Goal: Complete application form: Complete application form

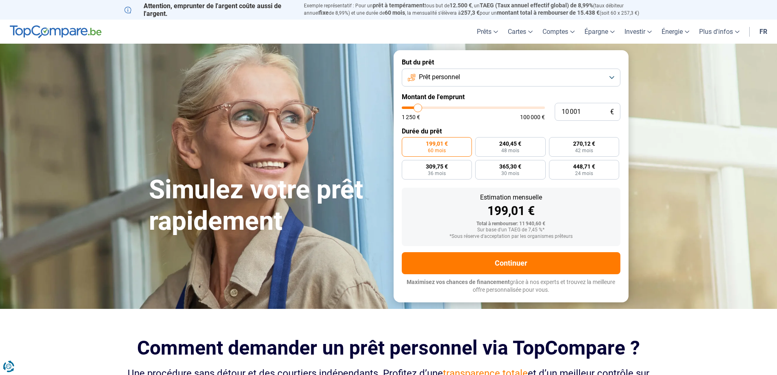
click at [415, 106] on input "range" at bounding box center [473, 107] width 143 height 2
type input "10000"
radio input "true"
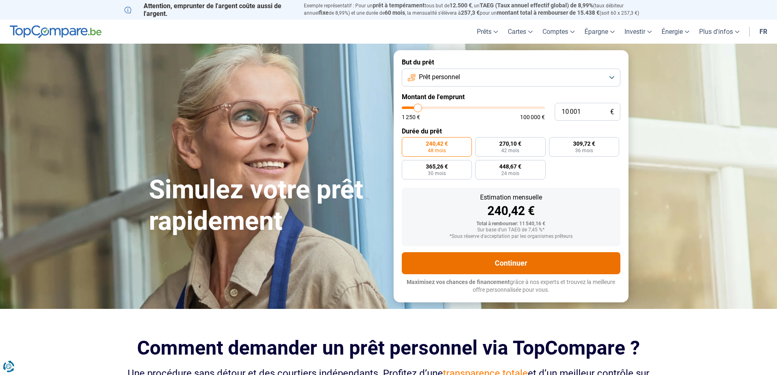
click at [535, 263] on button "Continuer" at bounding box center [511, 263] width 219 height 22
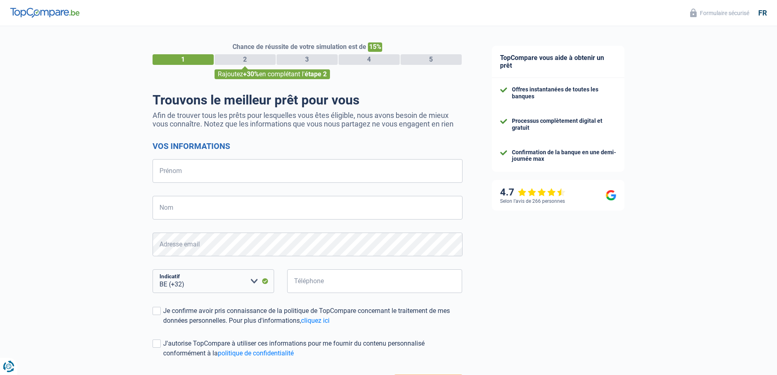
select select "32"
click at [242, 177] on input "Prénom" at bounding box center [307, 171] width 310 height 24
type input "Gwenaëlle"
type input "Cosse"
type input "495428841"
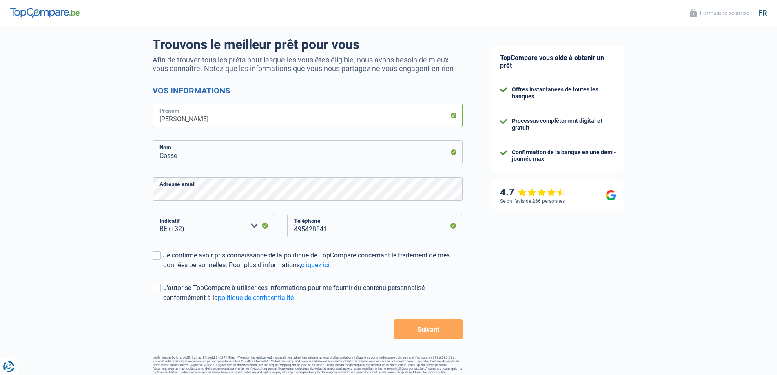
scroll to position [68, 0]
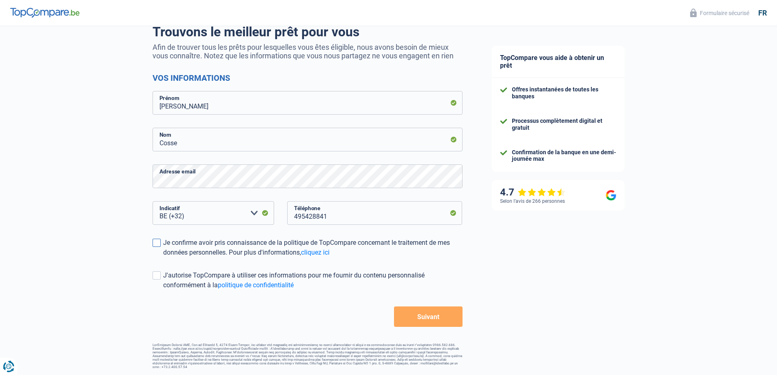
click at [155, 245] on span at bounding box center [156, 243] width 8 height 8
click at [163, 257] on input "Je confirme avoir pris connaissance de la politique de TopCompare concernant le…" at bounding box center [163, 257] width 0 height 0
click at [159, 278] on span at bounding box center [156, 275] width 8 height 8
click at [163, 290] on input "J'autorise TopCompare à utiliser ces informations pour me fournir du contenu pe…" at bounding box center [163, 290] width 0 height 0
click at [430, 316] on button "Suivant" at bounding box center [428, 316] width 68 height 20
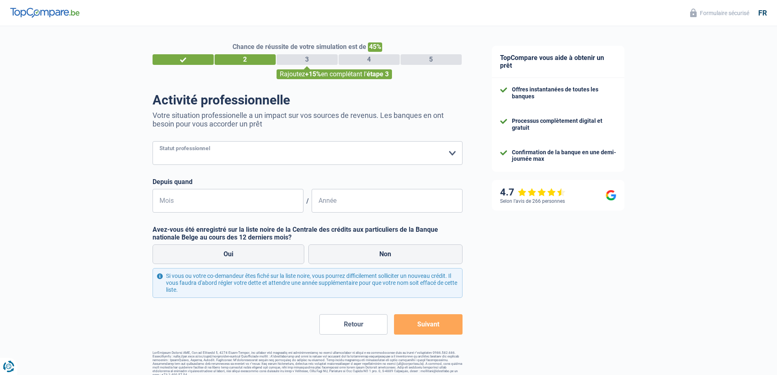
click at [237, 157] on select "Ouvrier Employé privé Employé public Invalide Indépendant Pensionné Chômeur Mut…" at bounding box center [307, 153] width 310 height 24
select select "privateEmployee"
click at [152, 142] on select "Ouvrier Employé privé Employé public Invalide Indépendant Pensionné Chômeur Mut…" at bounding box center [307, 153] width 310 height 24
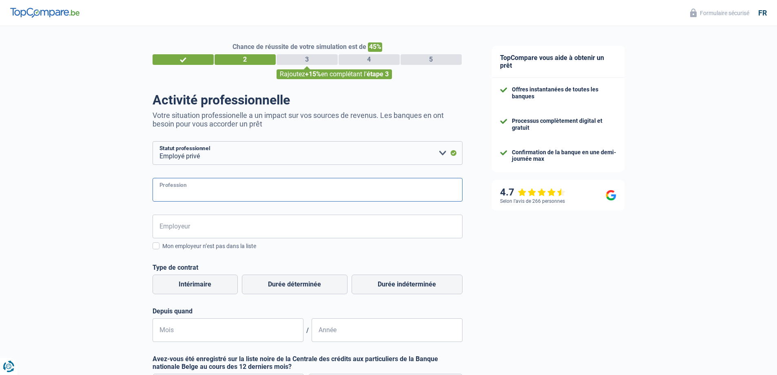
click at [215, 191] on input "Profession" at bounding box center [307, 190] width 310 height 24
type input "employé administrative"
click at [225, 227] on input "Employeur" at bounding box center [307, 226] width 310 height 24
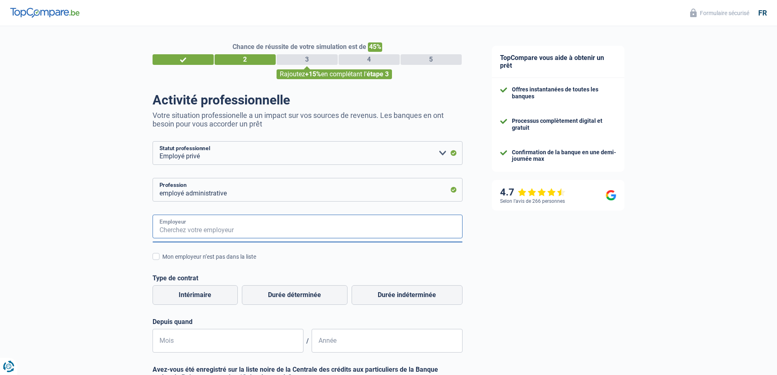
click at [225, 229] on input "Employeur" at bounding box center [307, 226] width 310 height 24
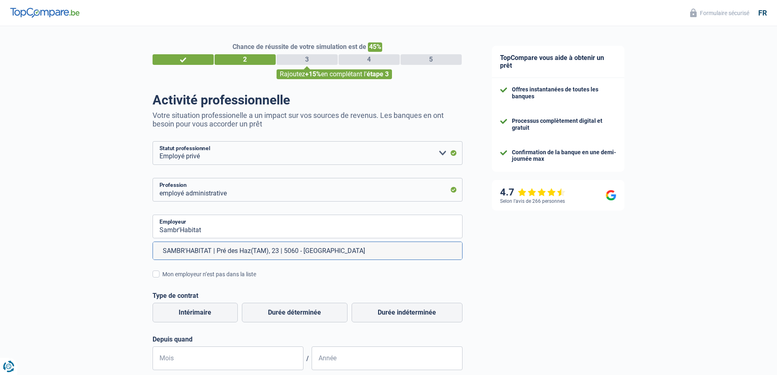
click at [305, 253] on li "SAMBR'HABITAT | Pré des Haz(TAM), 23 | 5060 - Sambreville" at bounding box center [307, 251] width 309 height 18
type input "SAMBR'HABITAT | Pré des Haz(TAM), 23 | 5060 - Sambreville"
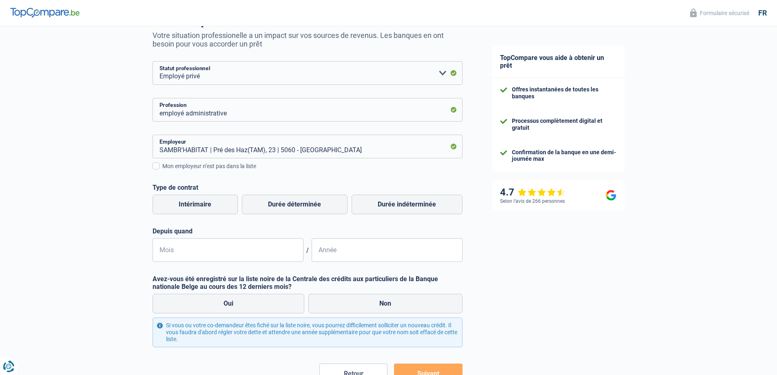
scroll to position [82, 0]
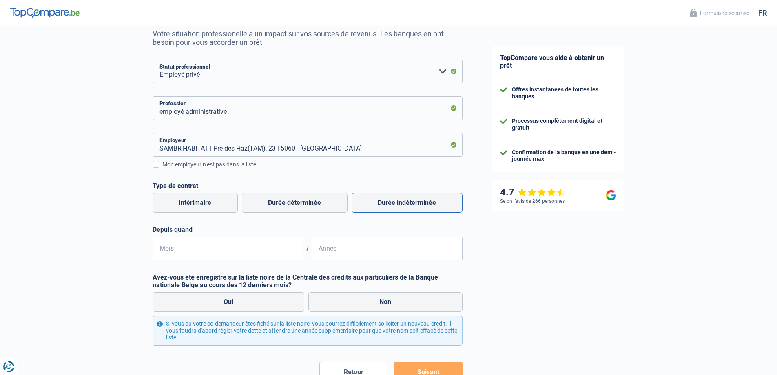
click at [411, 206] on label "Durée indéterminée" at bounding box center [406, 203] width 111 height 20
click at [411, 206] on input "Durée indéterminée" at bounding box center [406, 203] width 111 height 20
radio input "true"
click at [181, 255] on input "Mois" at bounding box center [227, 248] width 151 height 24
type input "07"
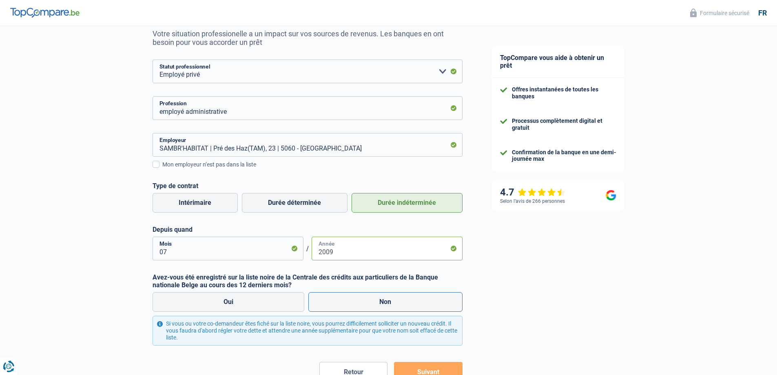
type input "2009"
click at [397, 298] on label "Non" at bounding box center [385, 302] width 154 height 20
click at [397, 298] on input "Non" at bounding box center [385, 302] width 154 height 20
radio input "true"
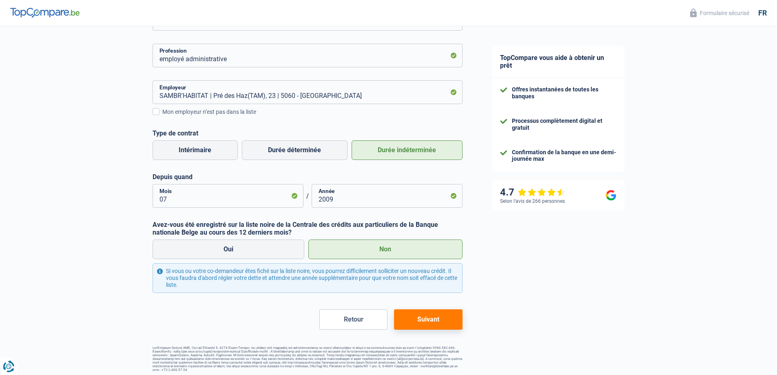
scroll to position [137, 0]
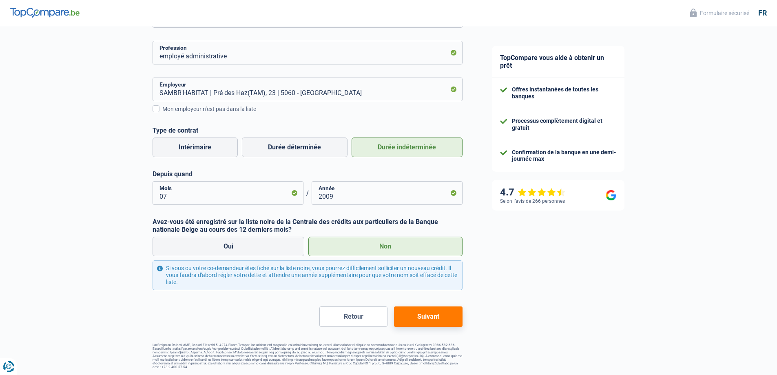
click at [433, 318] on button "Suivant" at bounding box center [428, 316] width 68 height 20
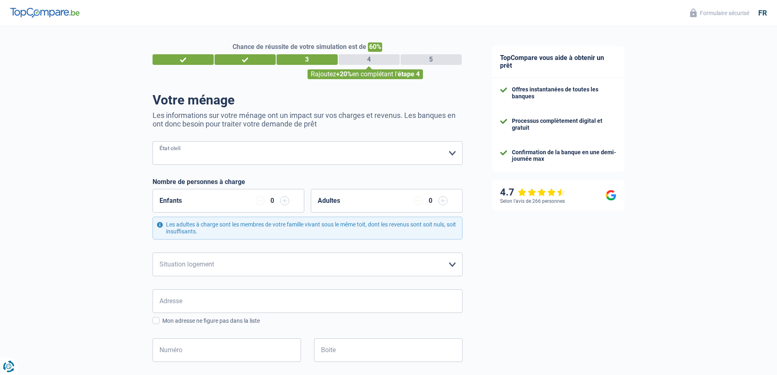
click at [232, 155] on select "Célibataire Marié(e) Cohabitant(e) légal(e) Divorcé(e) Veuf(ve) Séparé (de fait…" at bounding box center [307, 153] width 310 height 24
select select "single"
click at [152, 142] on select "Célibataire Marié(e) Cohabitant(e) légal(e) Divorcé(e) Veuf(ve) Séparé (de fait…" at bounding box center [307, 153] width 310 height 24
click at [286, 201] on input "button" at bounding box center [284, 200] width 9 height 9
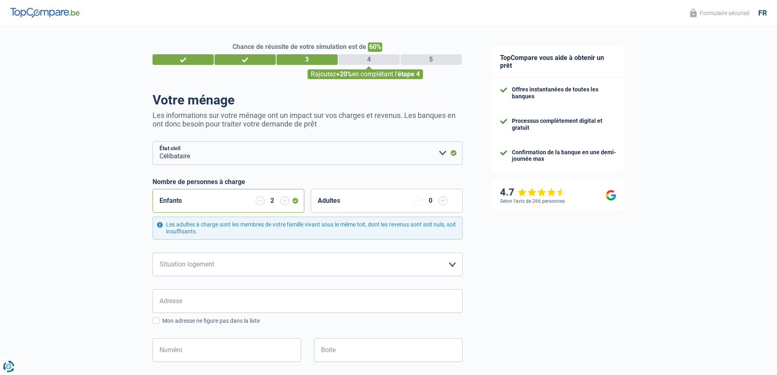
click at [286, 201] on input "button" at bounding box center [284, 200] width 9 height 9
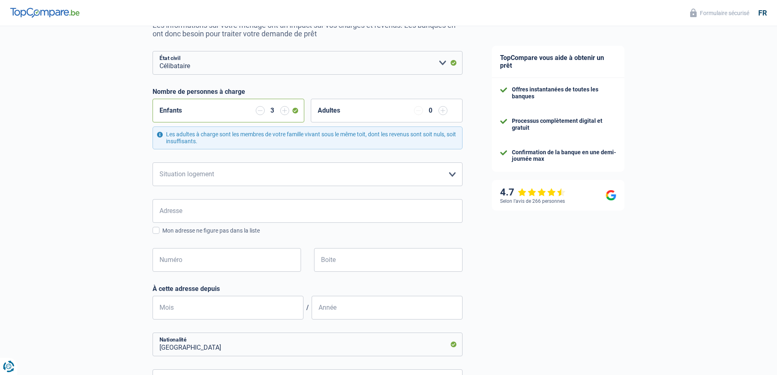
scroll to position [122, 0]
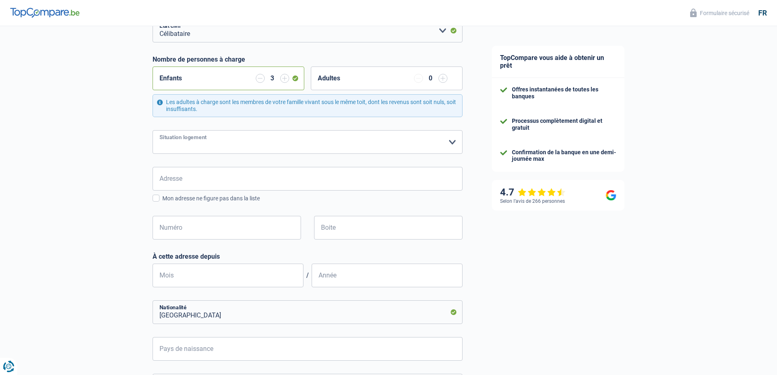
click at [273, 145] on select "Locataire Propriétaire avec prêt hypothécaire Propriétaire sans prêt hypothécai…" at bounding box center [307, 142] width 310 height 24
select select "liveWithParents"
click at [152, 130] on select "Locataire Propriétaire avec prêt hypothécaire Propriétaire sans prêt hypothécai…" at bounding box center [307, 142] width 310 height 24
click at [221, 186] on input "Adresse" at bounding box center [307, 179] width 310 height 24
type input "Avenue des Français"
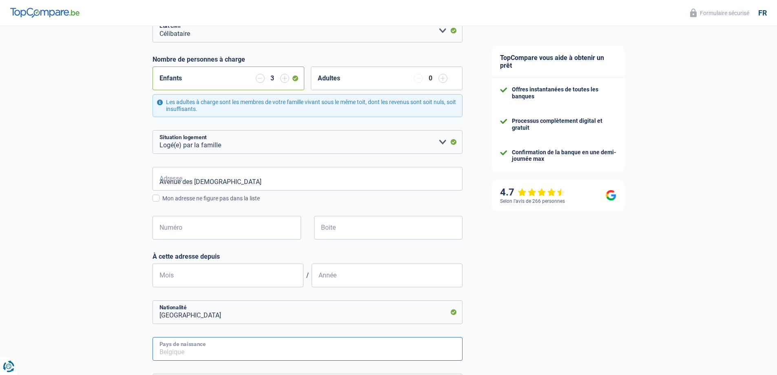
type input "Belgique"
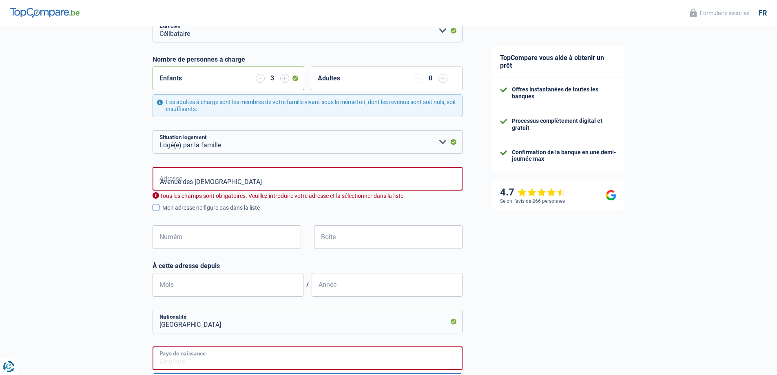
type input "Belgique"
click at [235, 239] on input "Numéro" at bounding box center [226, 237] width 148 height 24
click at [254, 177] on input "Avenue des Français" at bounding box center [307, 179] width 310 height 24
click at [237, 179] on input "Avenue des Français" at bounding box center [307, 179] width 310 height 24
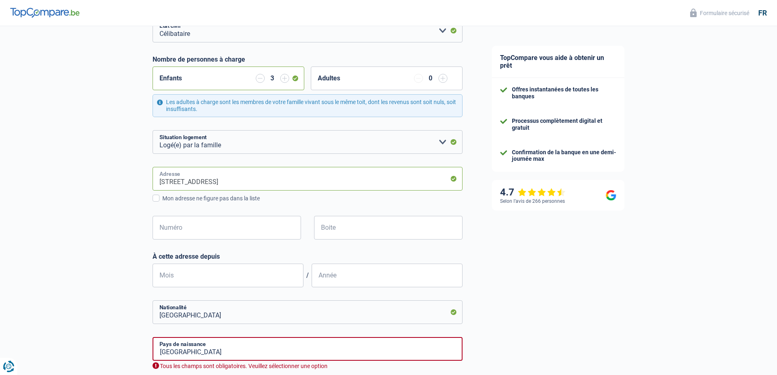
click at [345, 177] on input "Avenue des Frères Legrain, 1150, Woluwe-Saint-Pierre, BE" at bounding box center [307, 179] width 310 height 24
drag, startPoint x: 326, startPoint y: 182, endPoint x: -213, endPoint y: 169, distance: 539.6
click at [0, 169] on html "Vous avez le contrôle de vos données Nous utilisons des cookies, tout comme nos…" at bounding box center [388, 69] width 777 height 382
type input "Avenue des Français, 5060, Sambreville, BE"
click at [236, 229] on input "Numéro" at bounding box center [226, 228] width 148 height 24
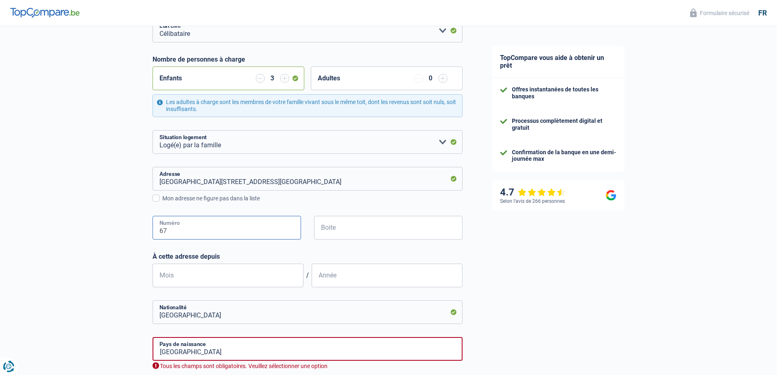
type input "67"
click at [366, 225] on input "Boite" at bounding box center [388, 228] width 148 height 24
click at [203, 276] on input "Mois" at bounding box center [227, 275] width 151 height 24
type input "11"
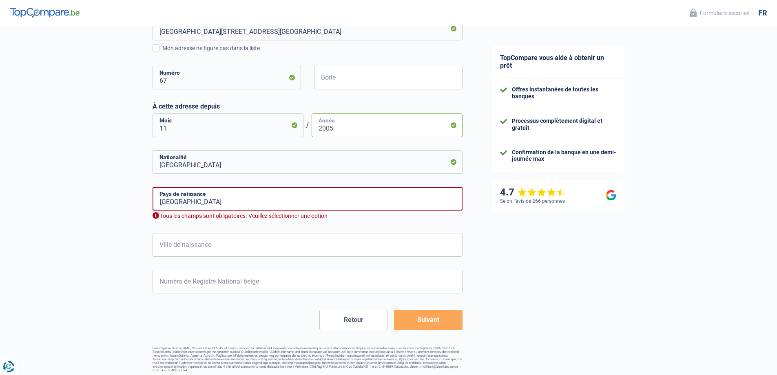
scroll to position [276, 0]
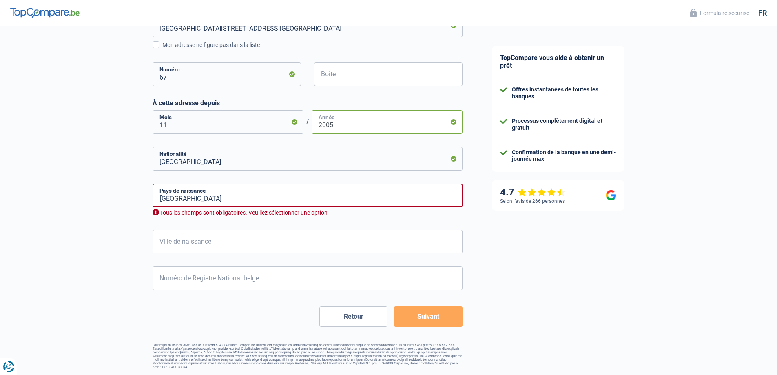
type input "2005"
click at [232, 202] on input "Belgique" at bounding box center [307, 195] width 310 height 24
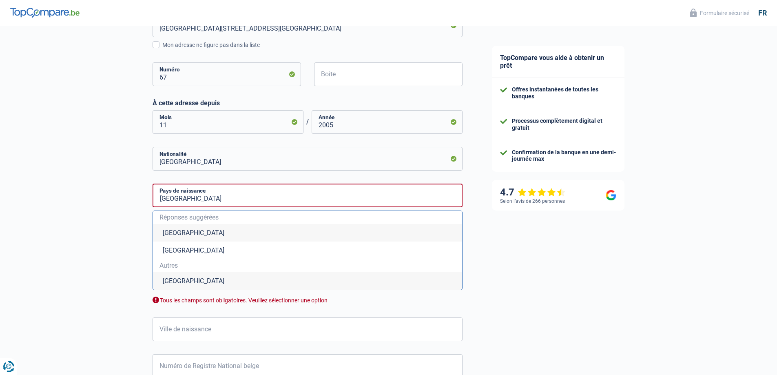
drag, startPoint x: 160, startPoint y: 234, endPoint x: 165, endPoint y: 234, distance: 4.5
click at [161, 234] on li "Belgique" at bounding box center [307, 233] width 309 height 18
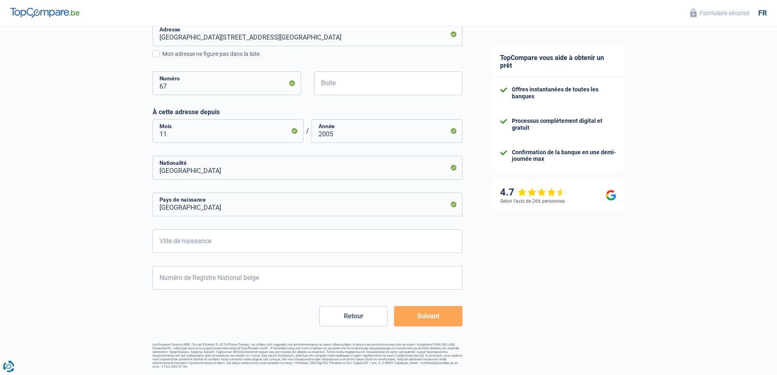
scroll to position [266, 0]
click at [213, 245] on input "Ville de naissance" at bounding box center [307, 242] width 310 height 24
type input "Sambreville"
type input "01"
click at [259, 283] on input "Numéro de Registre National belge" at bounding box center [307, 278] width 310 height 24
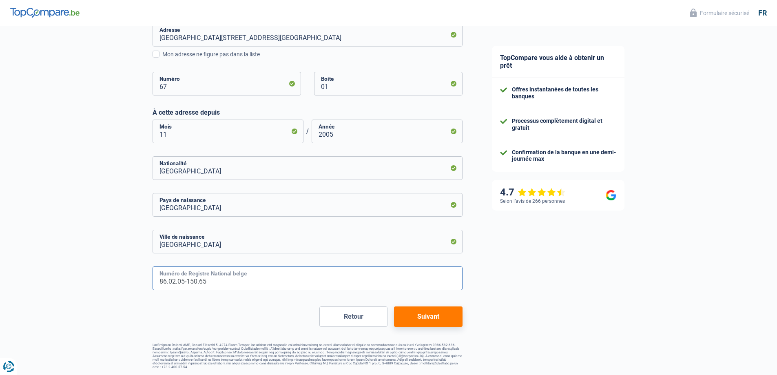
type input "86.02.05-150.65"
click at [431, 320] on button "Suivant" at bounding box center [428, 316] width 68 height 20
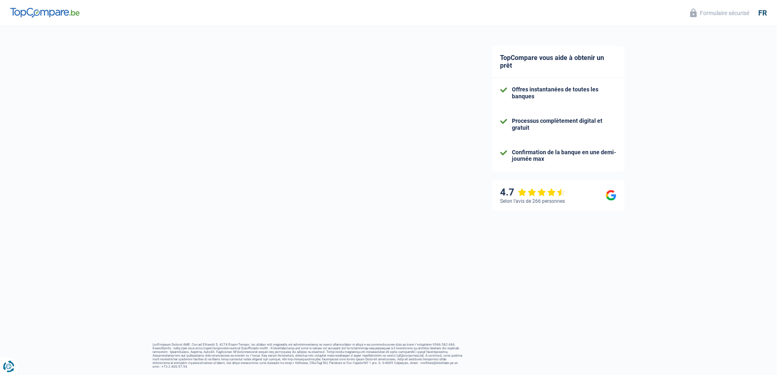
select select "familyAllowances"
select select "netSalary"
select select "mealVouchers"
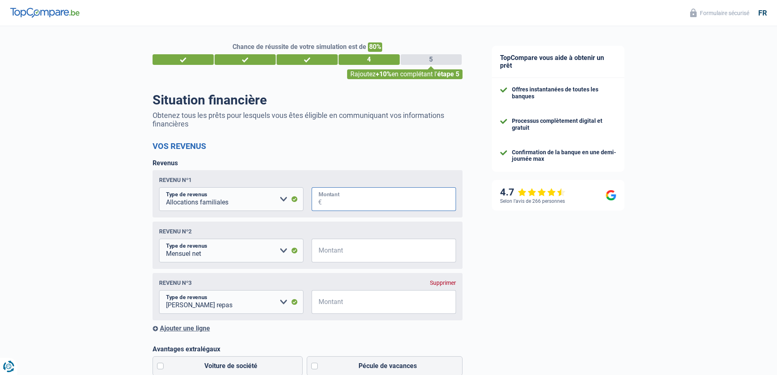
click at [398, 201] on input "Montant" at bounding box center [389, 199] width 134 height 24
type input "610"
click at [349, 252] on input "Montant" at bounding box center [389, 251] width 134 height 24
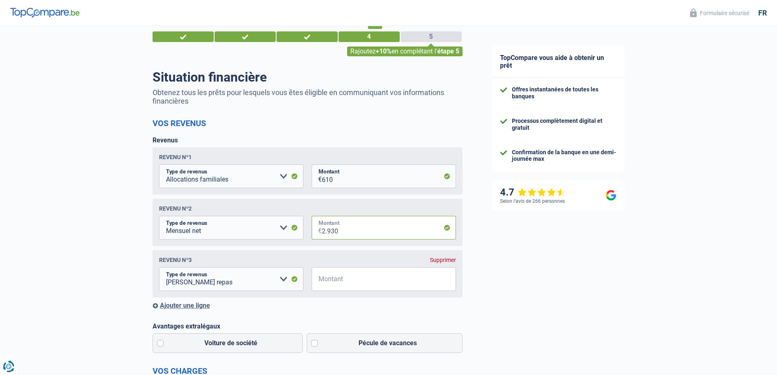
scroll to position [41, 0]
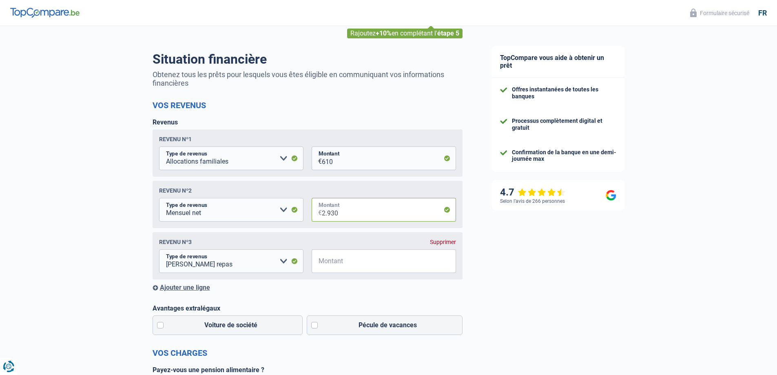
type input "2.930"
click at [352, 265] on input "Montant" at bounding box center [389, 261] width 134 height 24
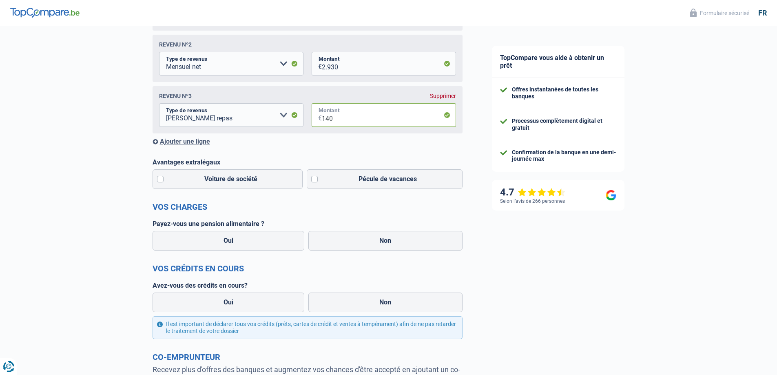
scroll to position [204, 0]
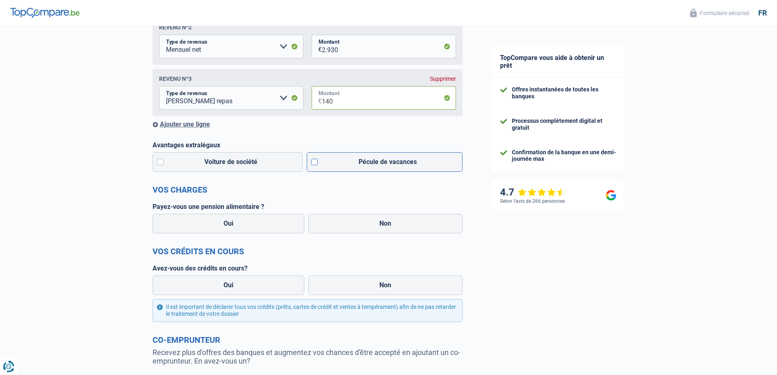
type input "140"
click at [316, 168] on label "Pécule de vacances" at bounding box center [385, 162] width 156 height 20
click at [316, 168] on input "Pécule de vacances" at bounding box center [385, 162] width 156 height 20
checkbox input "true"
click at [353, 225] on label "Non" at bounding box center [385, 224] width 154 height 20
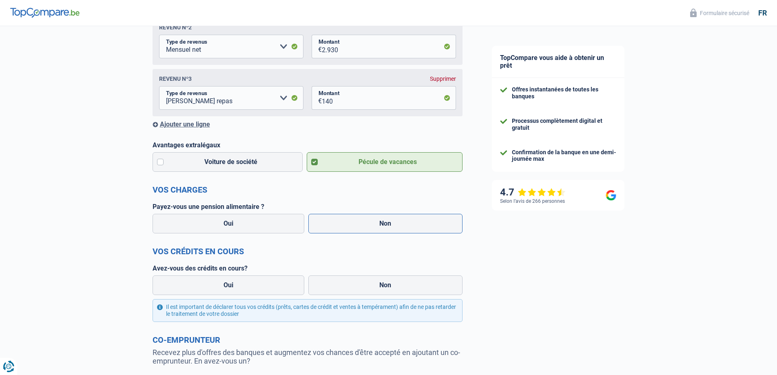
click at [353, 225] on input "Non" at bounding box center [385, 224] width 154 height 20
radio input "true"
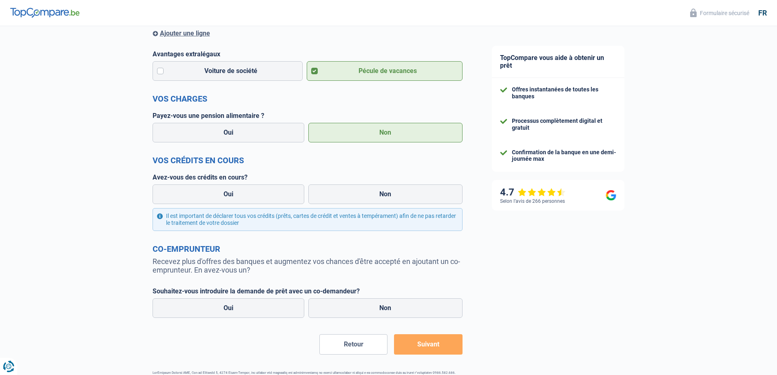
scroll to position [325, 0]
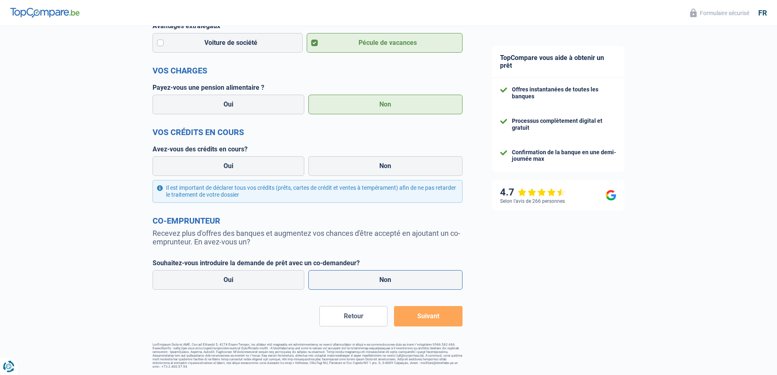
click at [394, 285] on label "Non" at bounding box center [385, 280] width 154 height 20
click at [394, 285] on input "Non" at bounding box center [385, 280] width 154 height 20
radio input "true"
click at [401, 164] on label "Non" at bounding box center [385, 166] width 154 height 20
click at [401, 164] on input "Non" at bounding box center [385, 166] width 154 height 20
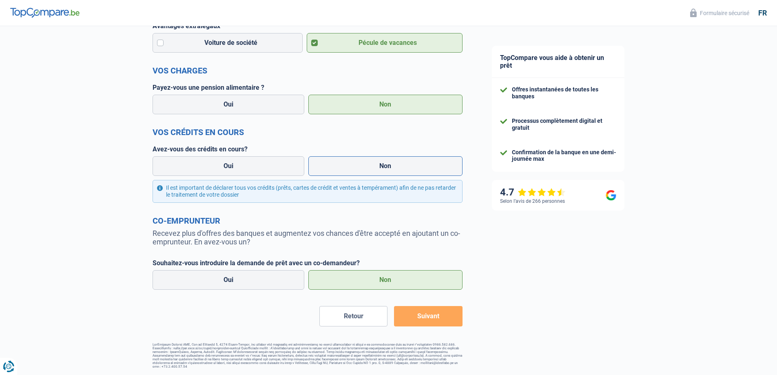
radio input "true"
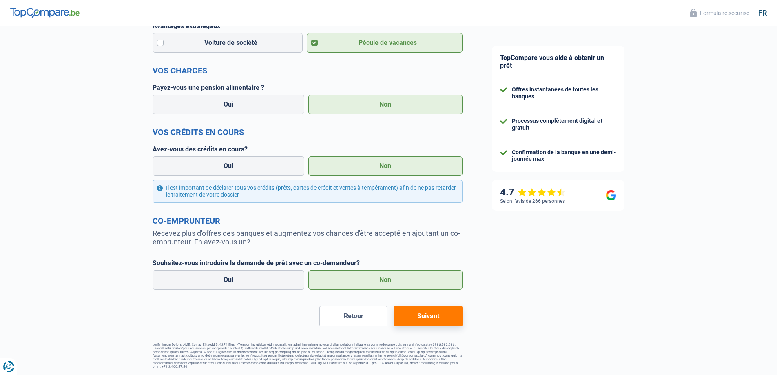
click at [429, 314] on button "Suivant" at bounding box center [428, 316] width 68 height 20
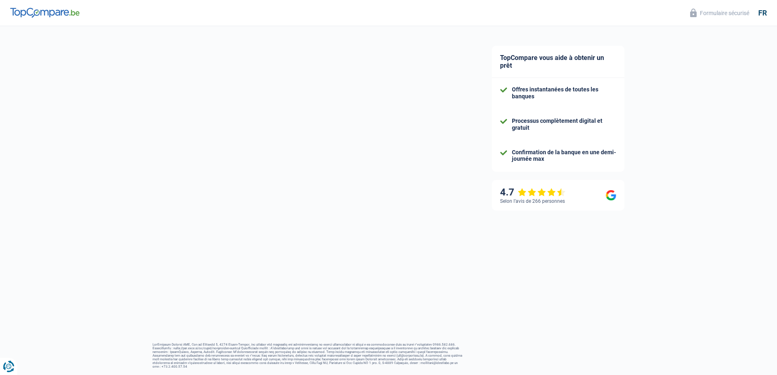
select select "48"
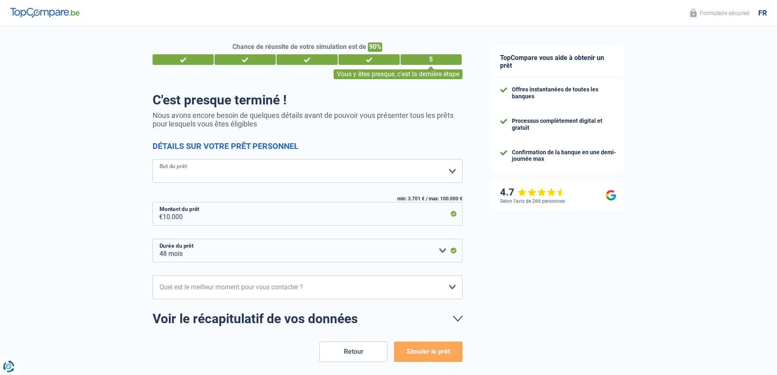
click at [245, 166] on select "Confort maison: meubles, textile, peinture, électroménager, outillage non-profe…" at bounding box center [307, 171] width 310 height 24
select select "medical"
click at [152, 160] on select "Confort maison: meubles, textile, peinture, électroménager, outillage non-profe…" at bounding box center [307, 171] width 310 height 24
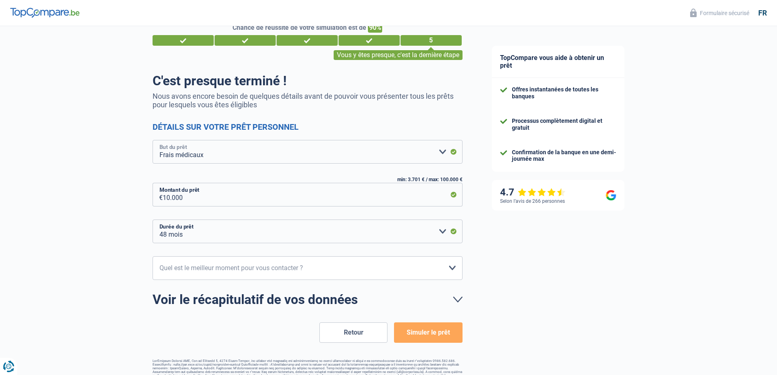
scroll to position [35, 0]
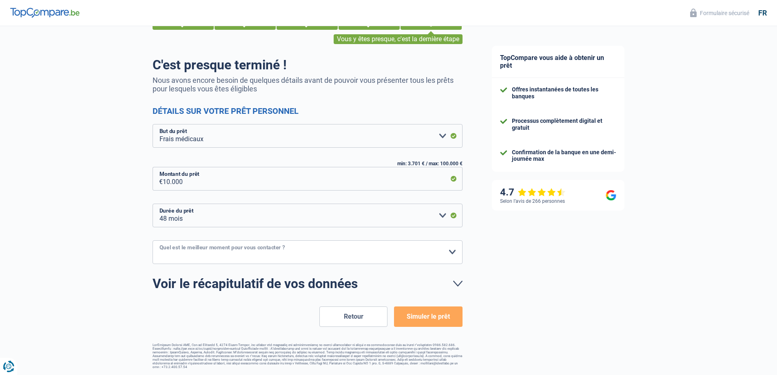
click at [292, 254] on select "10h-12h 12h-14h 14h-16h 16h-18h Veuillez sélectionner une option" at bounding box center [307, 252] width 310 height 24
select select "10-12"
click at [152, 241] on select "10h-12h 12h-14h 14h-16h 16h-18h Veuillez sélectionner une option" at bounding box center [307, 252] width 310 height 24
click at [422, 318] on button "Simuler le prêt" at bounding box center [428, 316] width 68 height 20
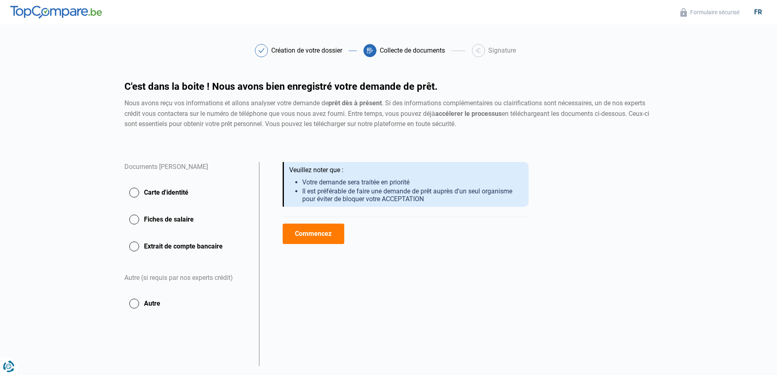
click at [319, 231] on button "Commencez" at bounding box center [314, 233] width 62 height 20
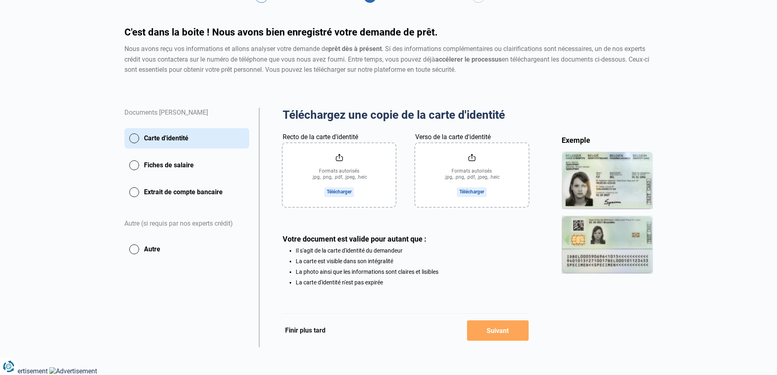
scroll to position [56, 0]
